Goal: Navigation & Orientation: Find specific page/section

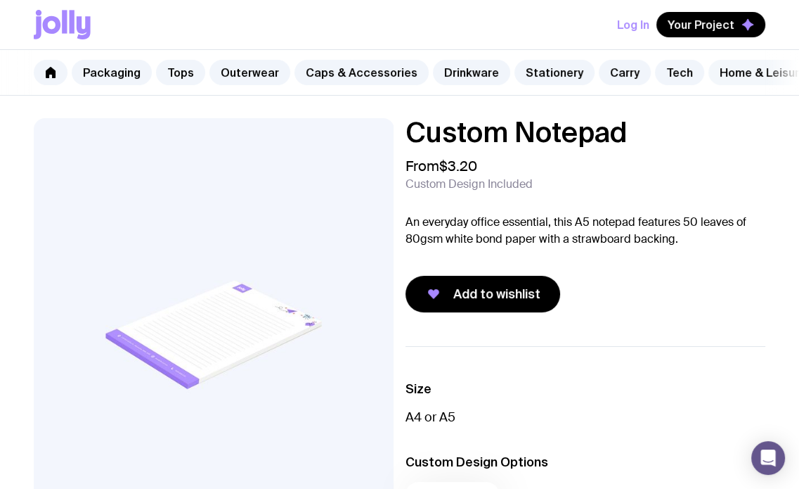
click at [709, 74] on link "Home & Leisure" at bounding box center [763, 72] width 109 height 25
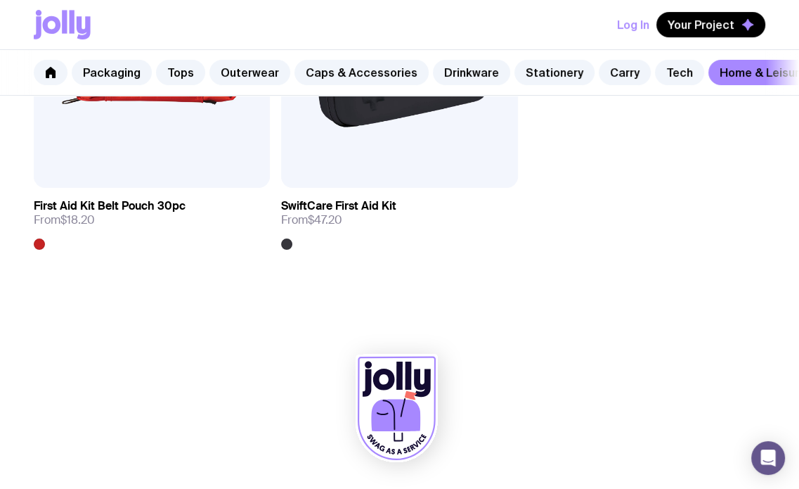
scroll to position [0, 169]
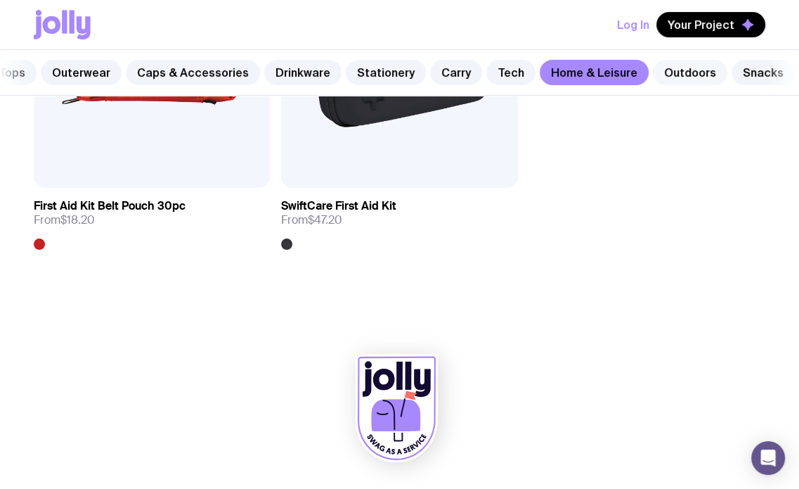
click at [680, 82] on link "Outdoors" at bounding box center [690, 72] width 75 height 25
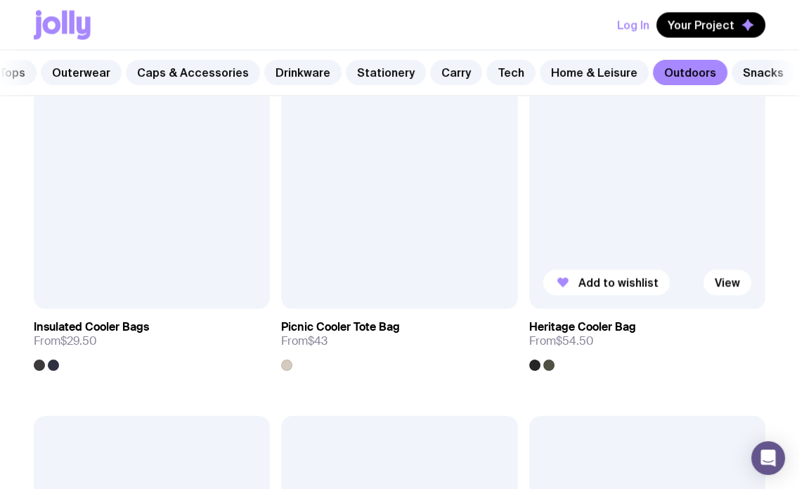
scroll to position [1901, 0]
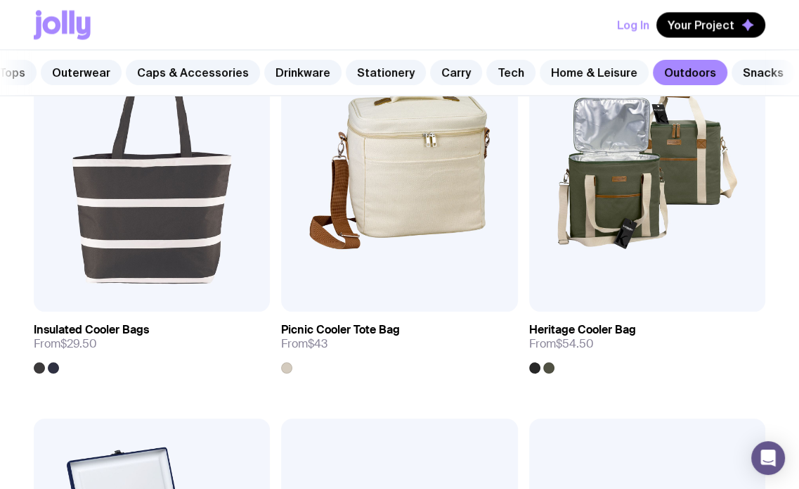
click at [548, 75] on link "Home & Leisure" at bounding box center [594, 72] width 109 height 25
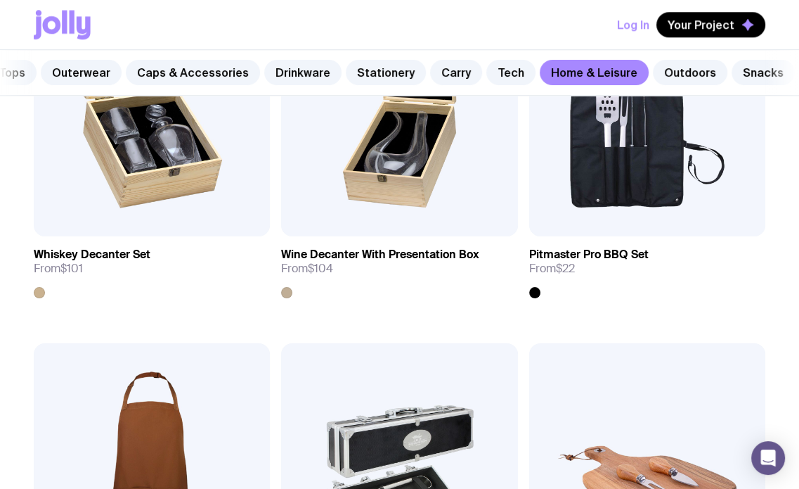
scroll to position [1406, 0]
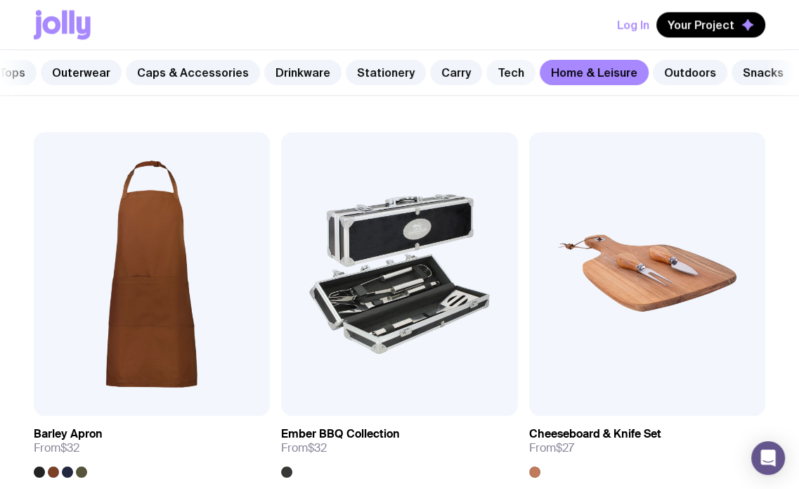
click at [489, 71] on link "Tech" at bounding box center [510, 72] width 49 height 25
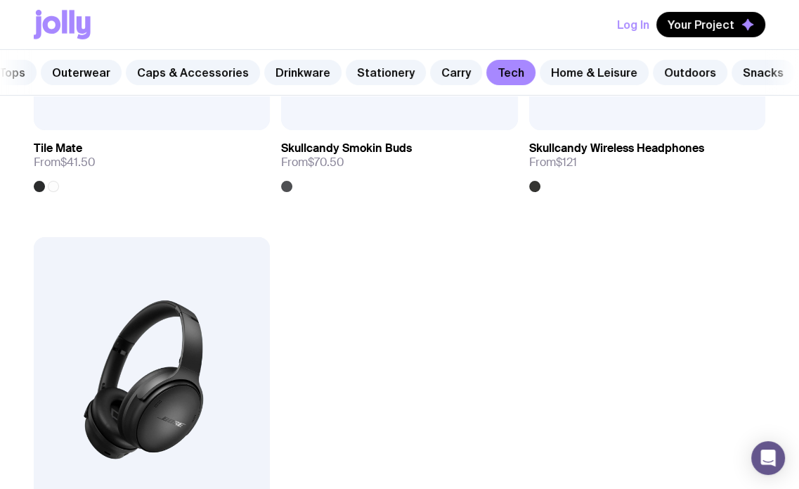
scroll to position [3796, 0]
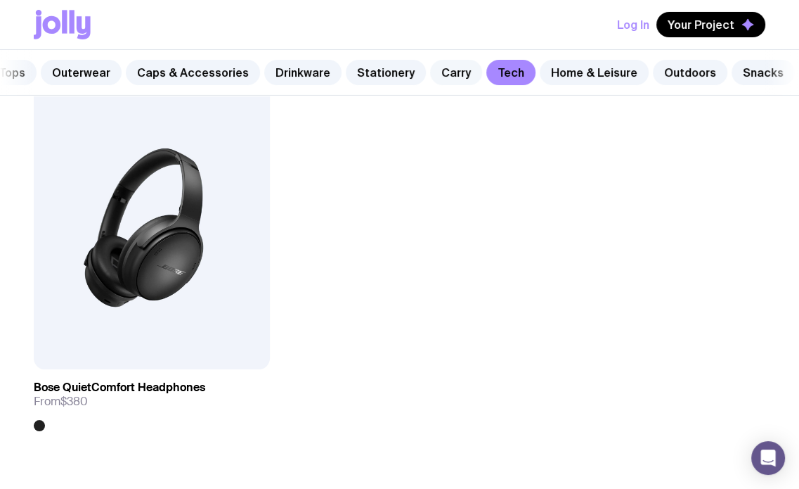
click at [433, 74] on link "Carry" at bounding box center [456, 72] width 52 height 25
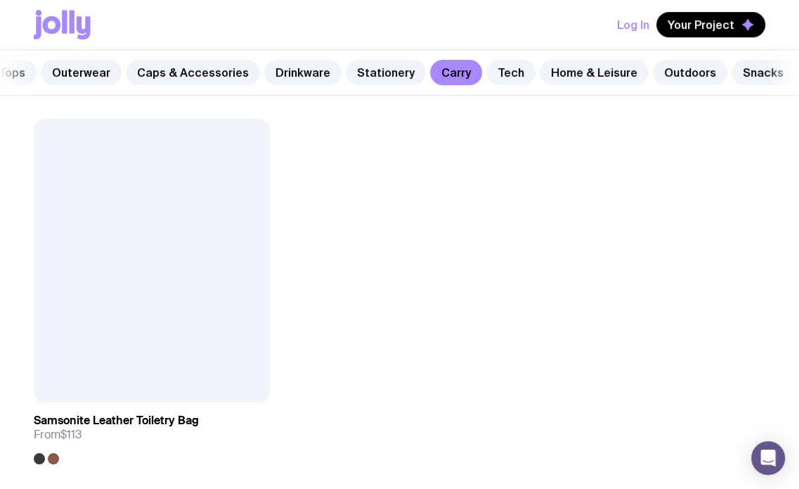
scroll to position [4569, 0]
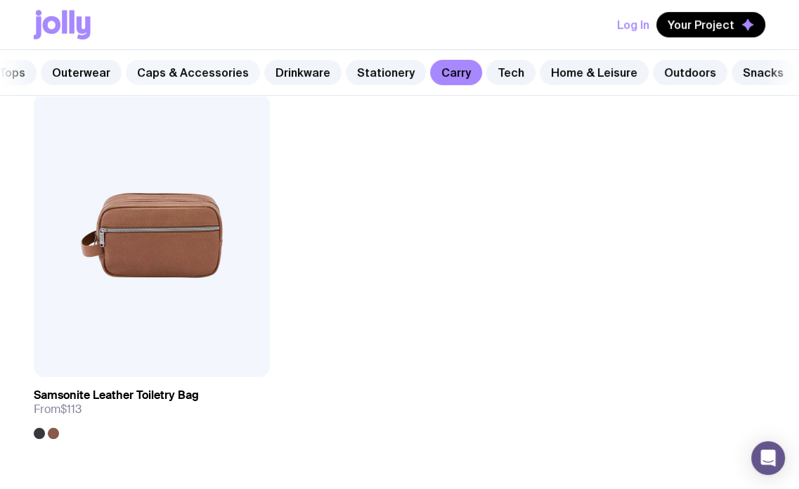
click at [211, 72] on link "Caps & Accessories" at bounding box center [193, 72] width 134 height 25
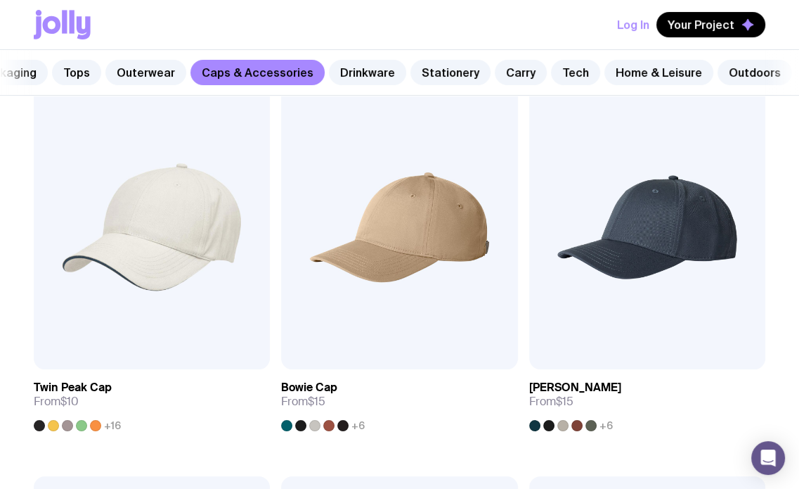
scroll to position [0, 169]
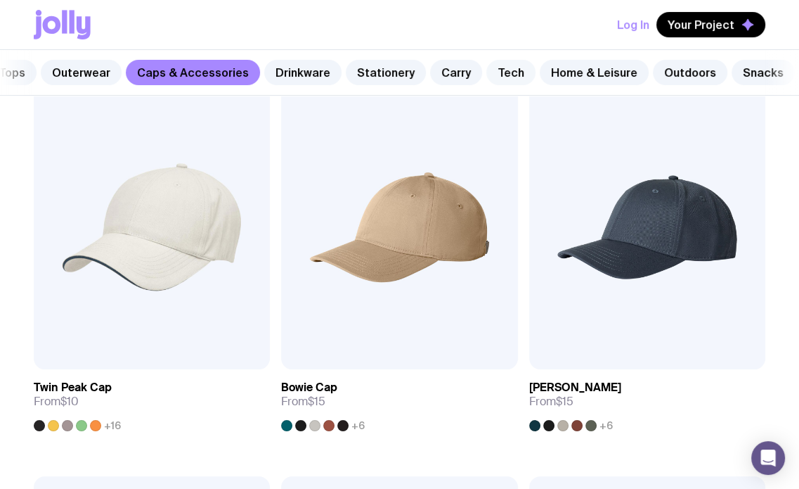
click at [486, 71] on link "Tech" at bounding box center [510, 72] width 49 height 25
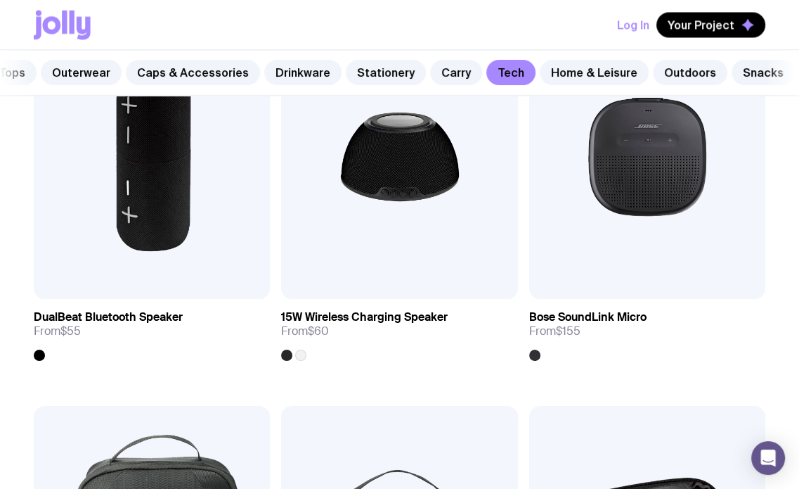
scroll to position [1968, 0]
